Goal: Check status: Check status

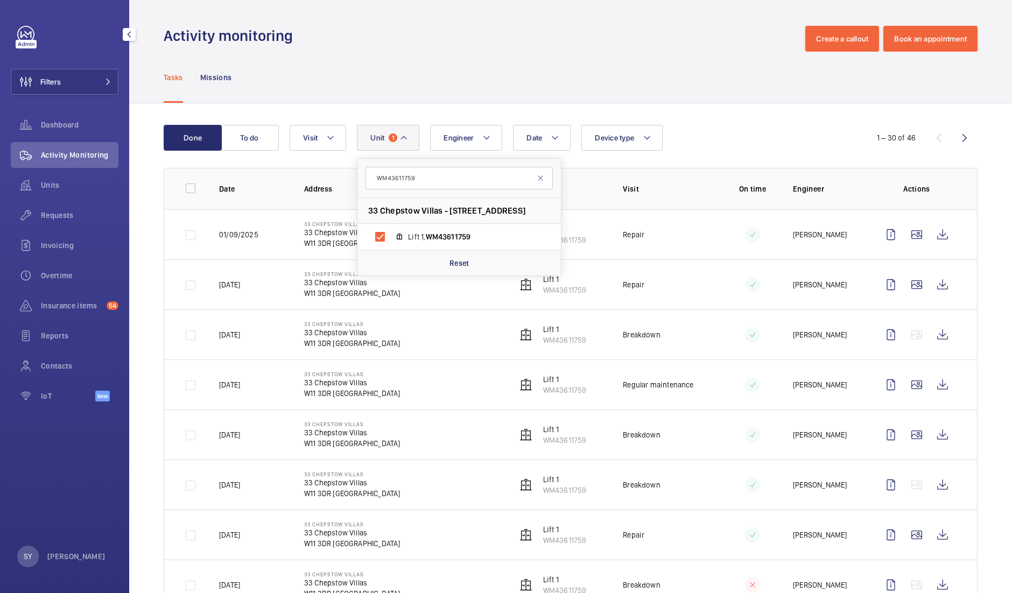
scroll to position [68, 0]
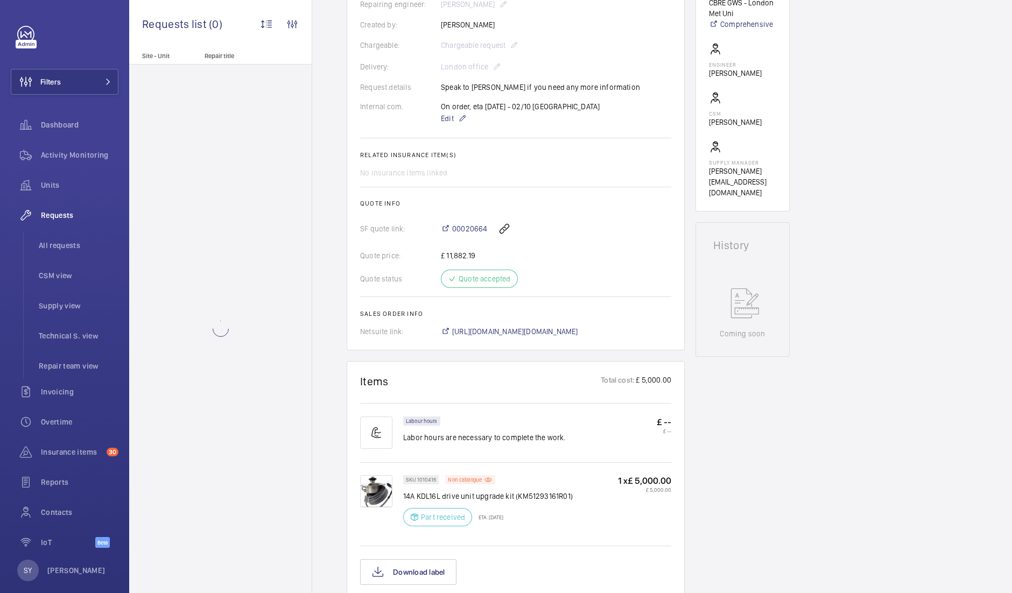
scroll to position [304, 0]
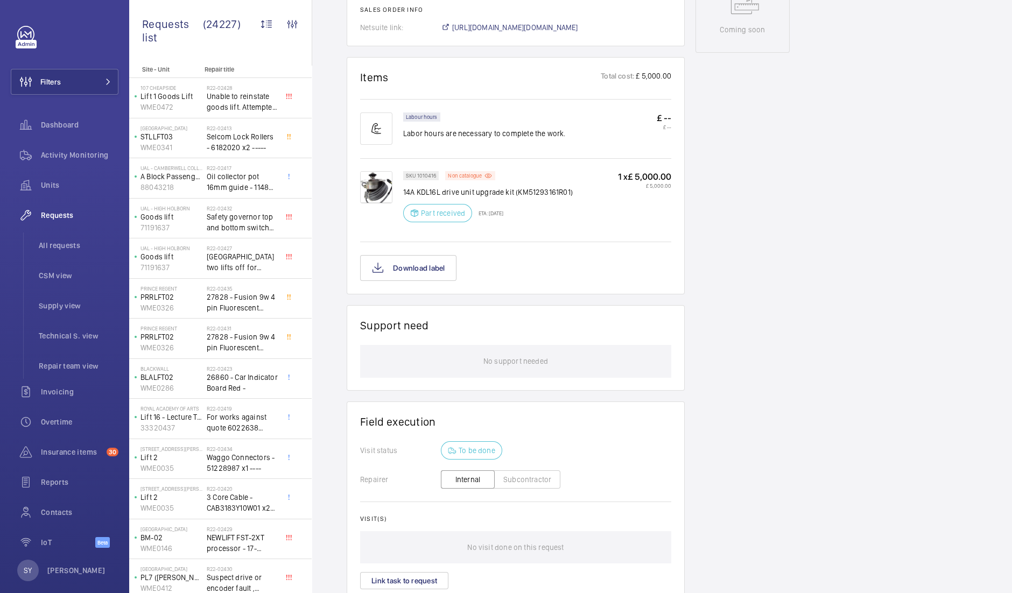
scroll to position [608, 0]
